Goal: Transaction & Acquisition: Purchase product/service

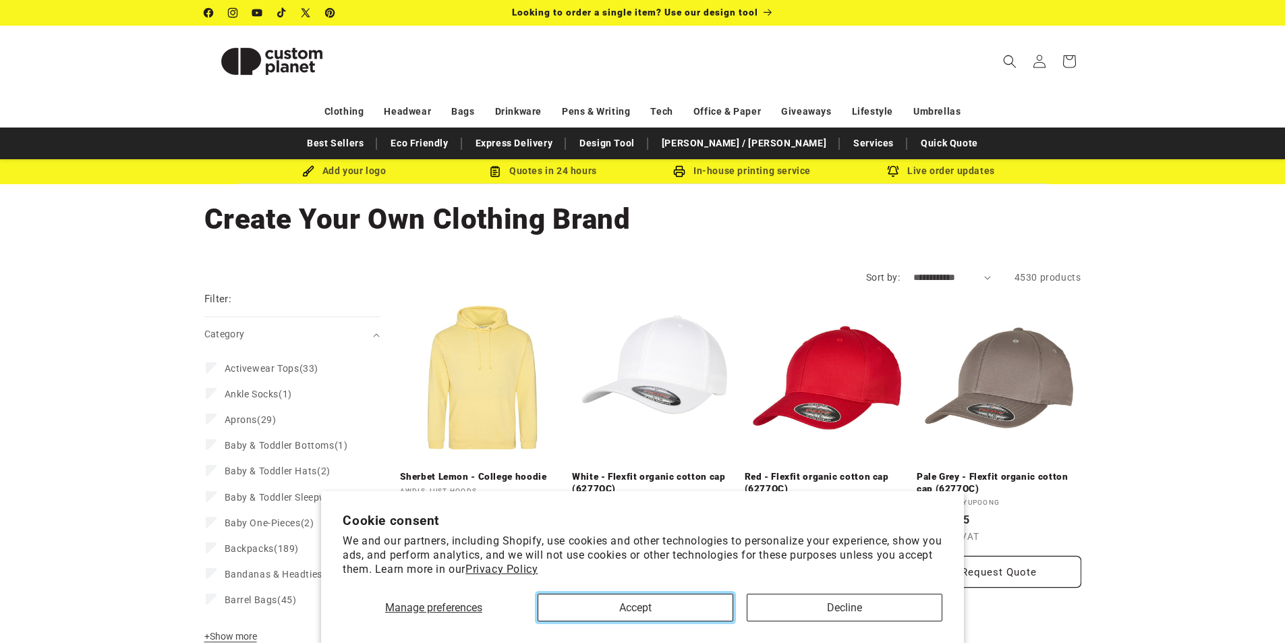
click at [637, 595] on button "Accept" at bounding box center [635, 607] width 196 height 28
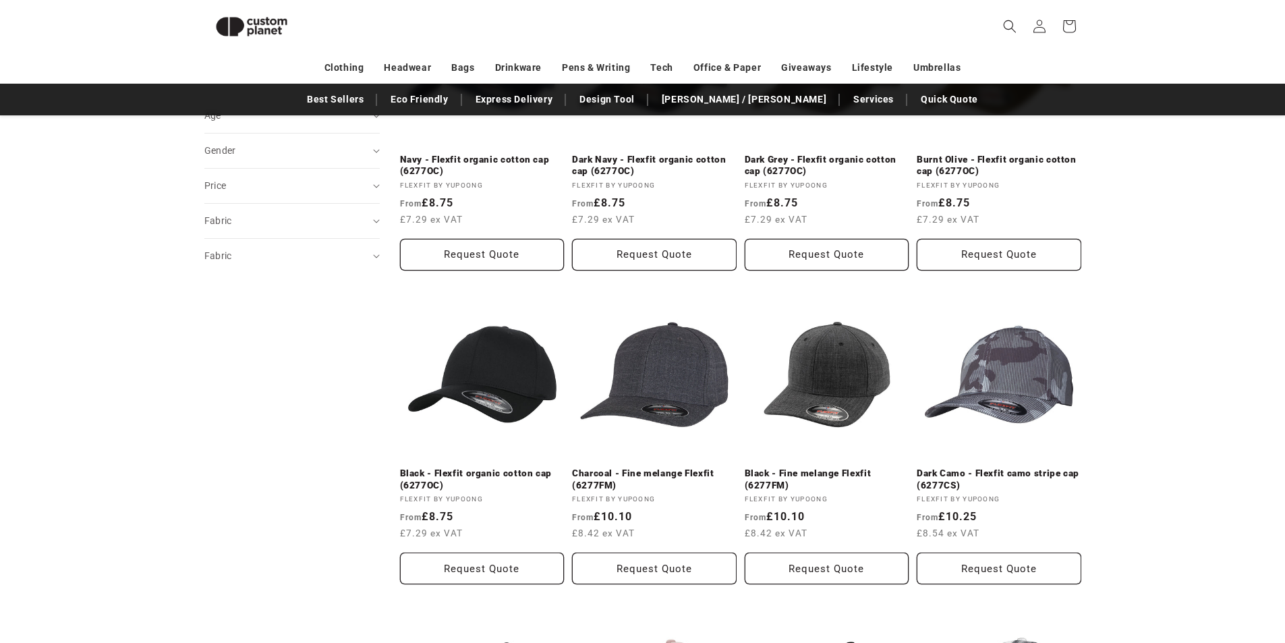
scroll to position [589, 0]
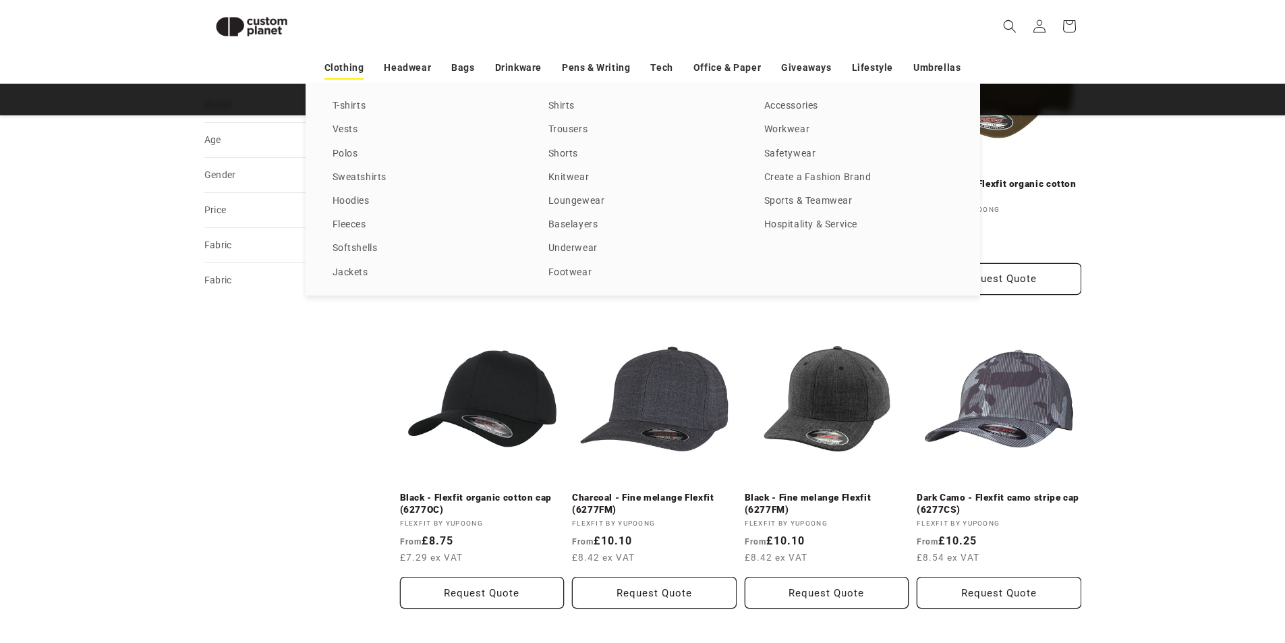
click at [358, 65] on link "Clothing" at bounding box center [344, 68] width 40 height 24
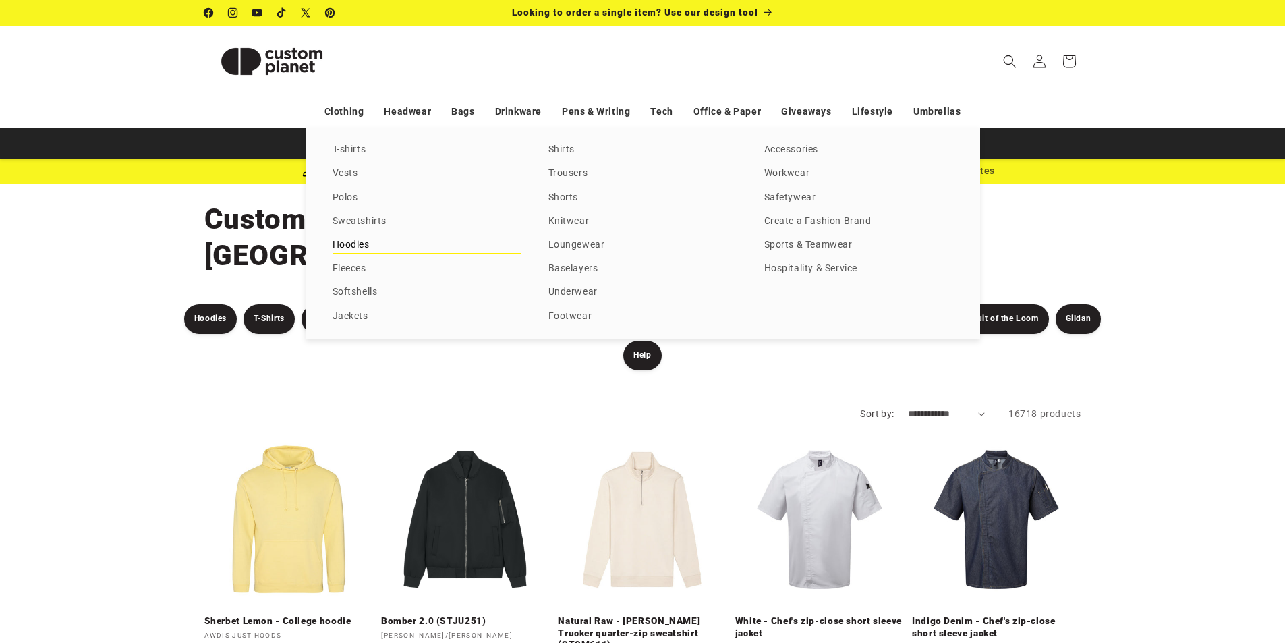
click at [368, 250] on link "Hoodies" at bounding box center [426, 245] width 189 height 18
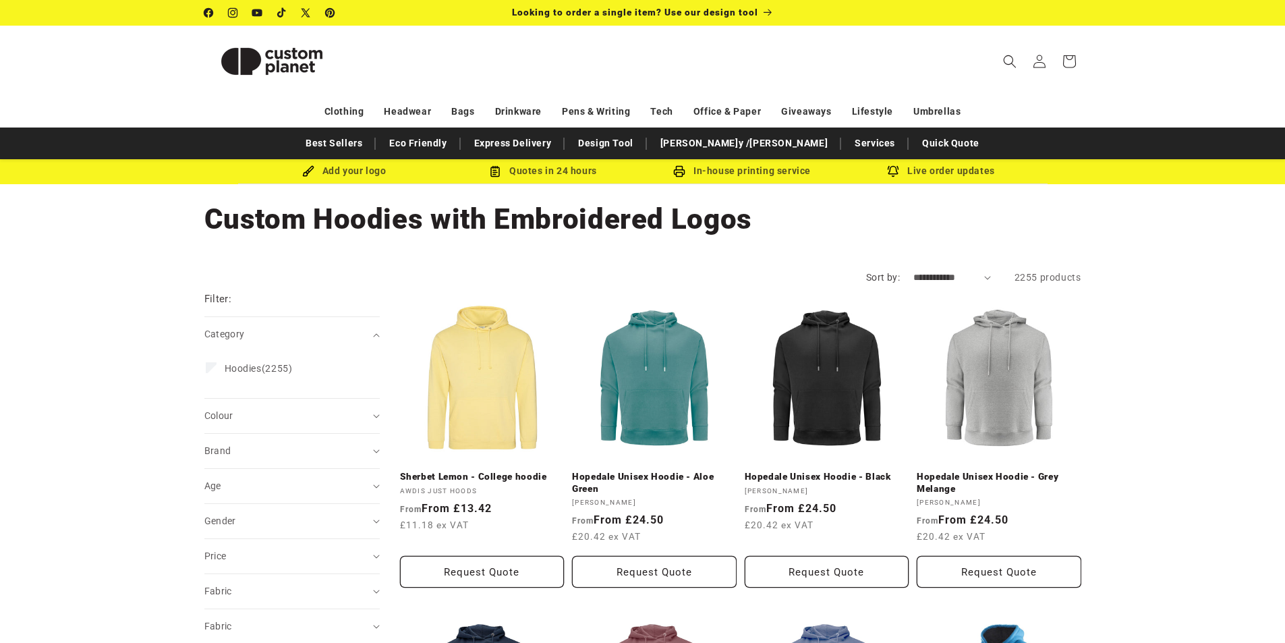
click at [802, 471] on link "Hopedale Unisex Hoodie - Black" at bounding box center [826, 477] width 165 height 12
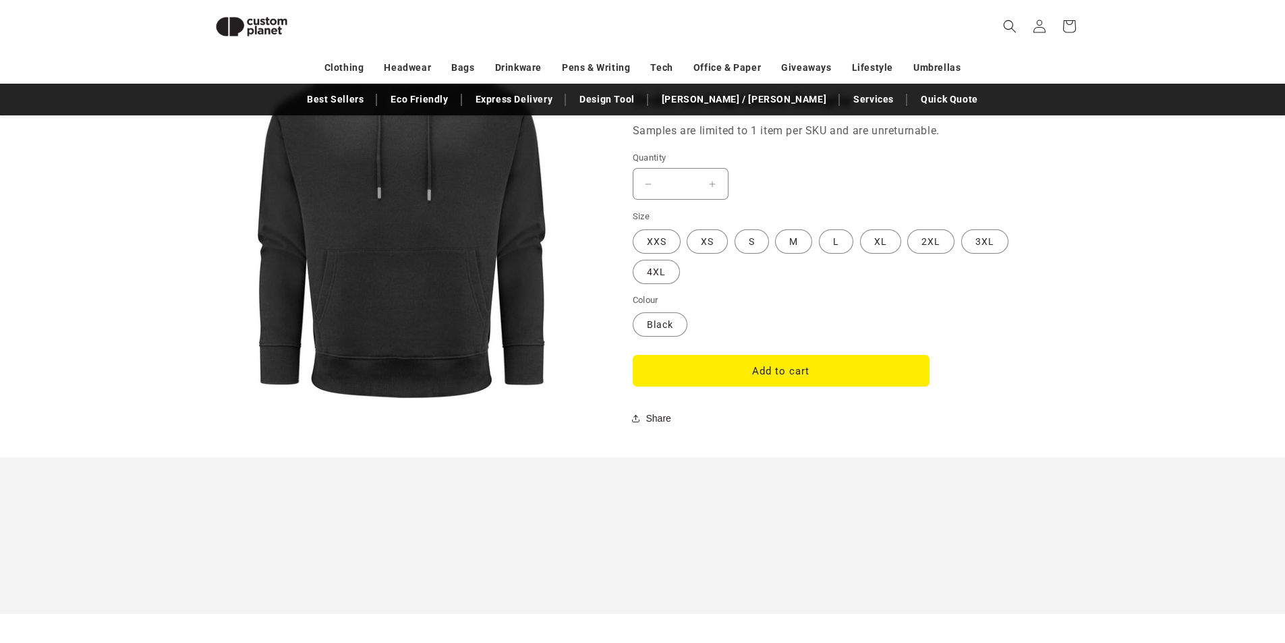
scroll to position [1128, 0]
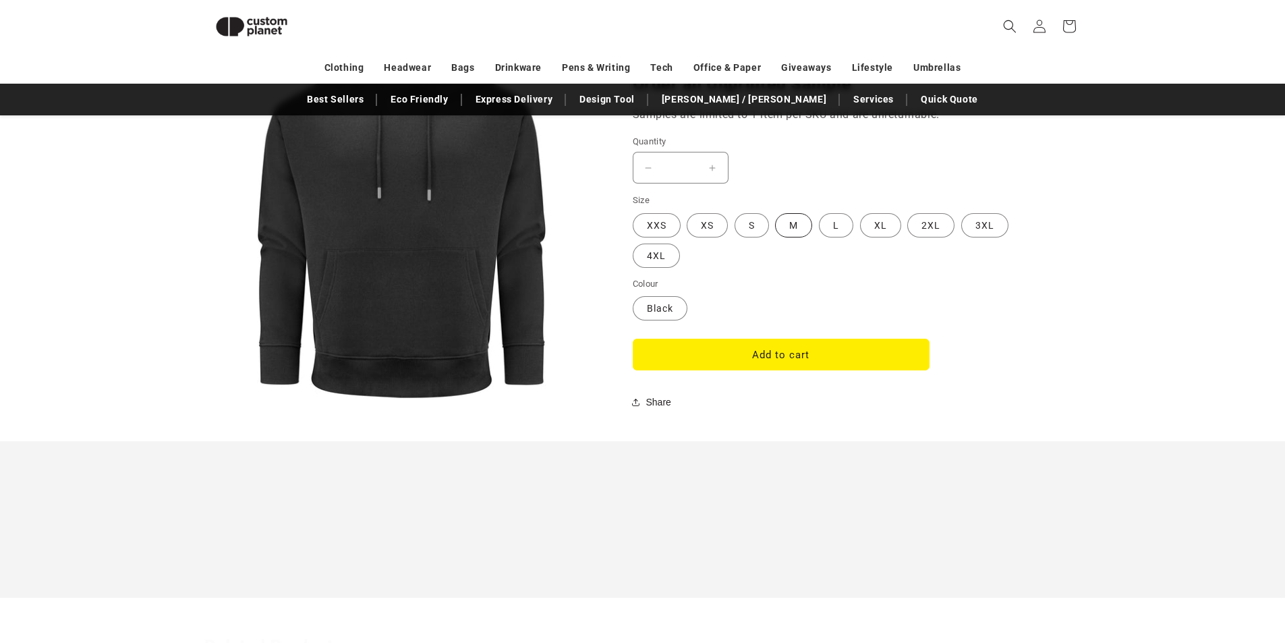
click at [789, 227] on label "M Variant sold out or unavailable" at bounding box center [793, 225] width 37 height 24
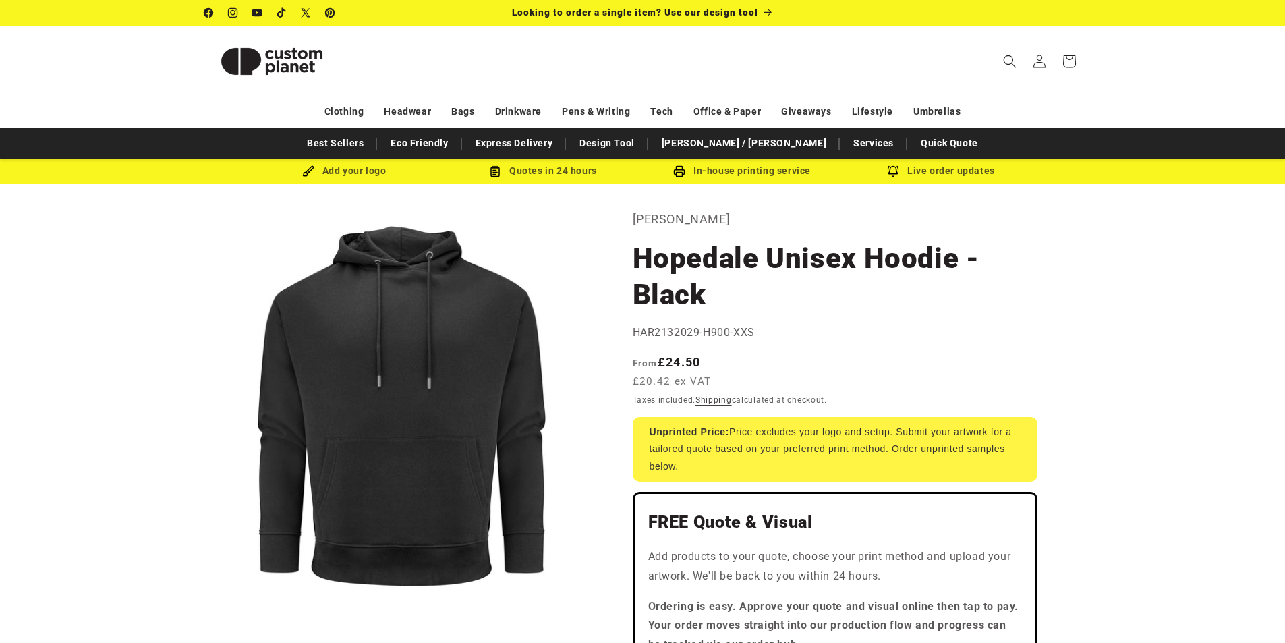
click at [364, 172] on div "Add your logo" at bounding box center [344, 171] width 199 height 17
click at [306, 172] on img at bounding box center [308, 171] width 12 height 12
